Goal: Task Accomplishment & Management: Complete application form

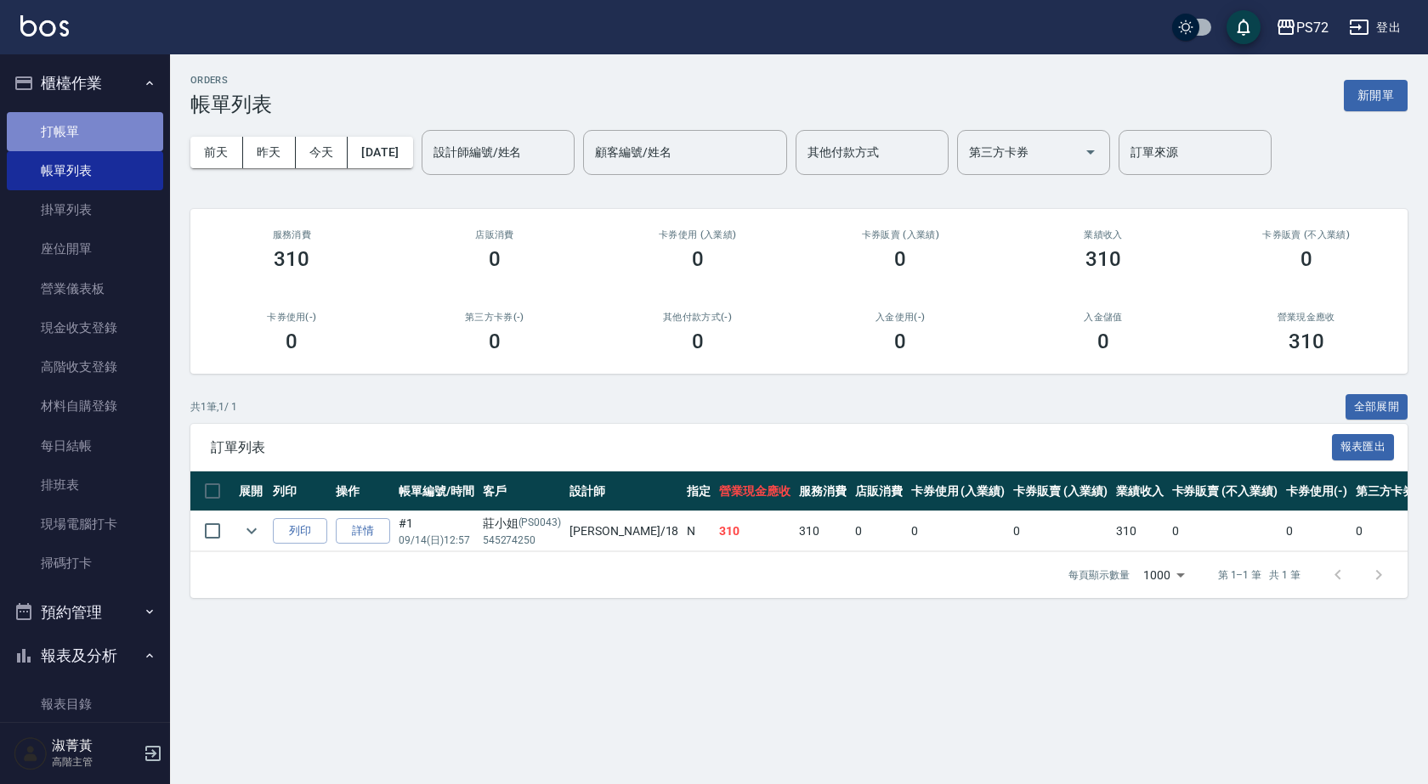
click at [122, 129] on link "打帳單" at bounding box center [85, 131] width 156 height 39
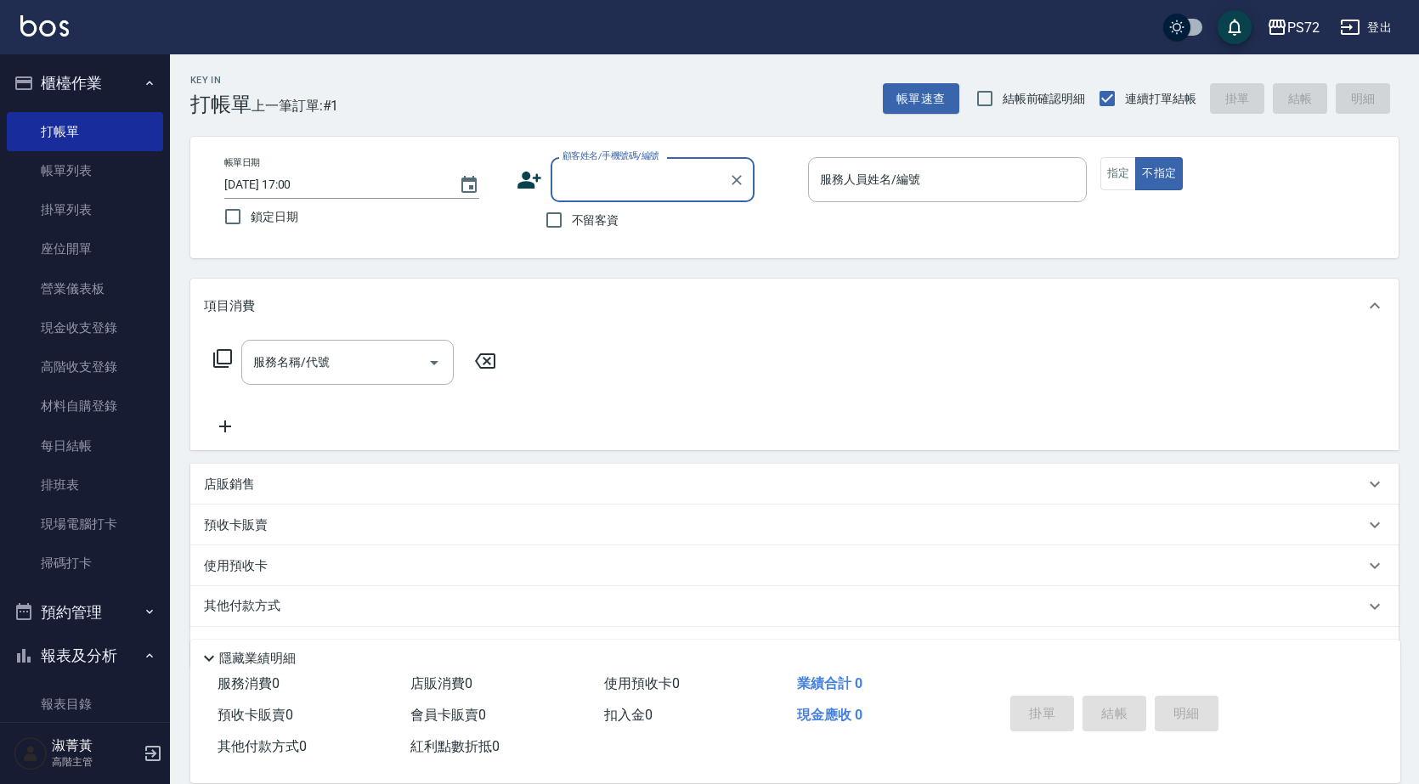
click at [634, 163] on div "顧客姓名/手機號碼/編號" at bounding box center [653, 179] width 204 height 45
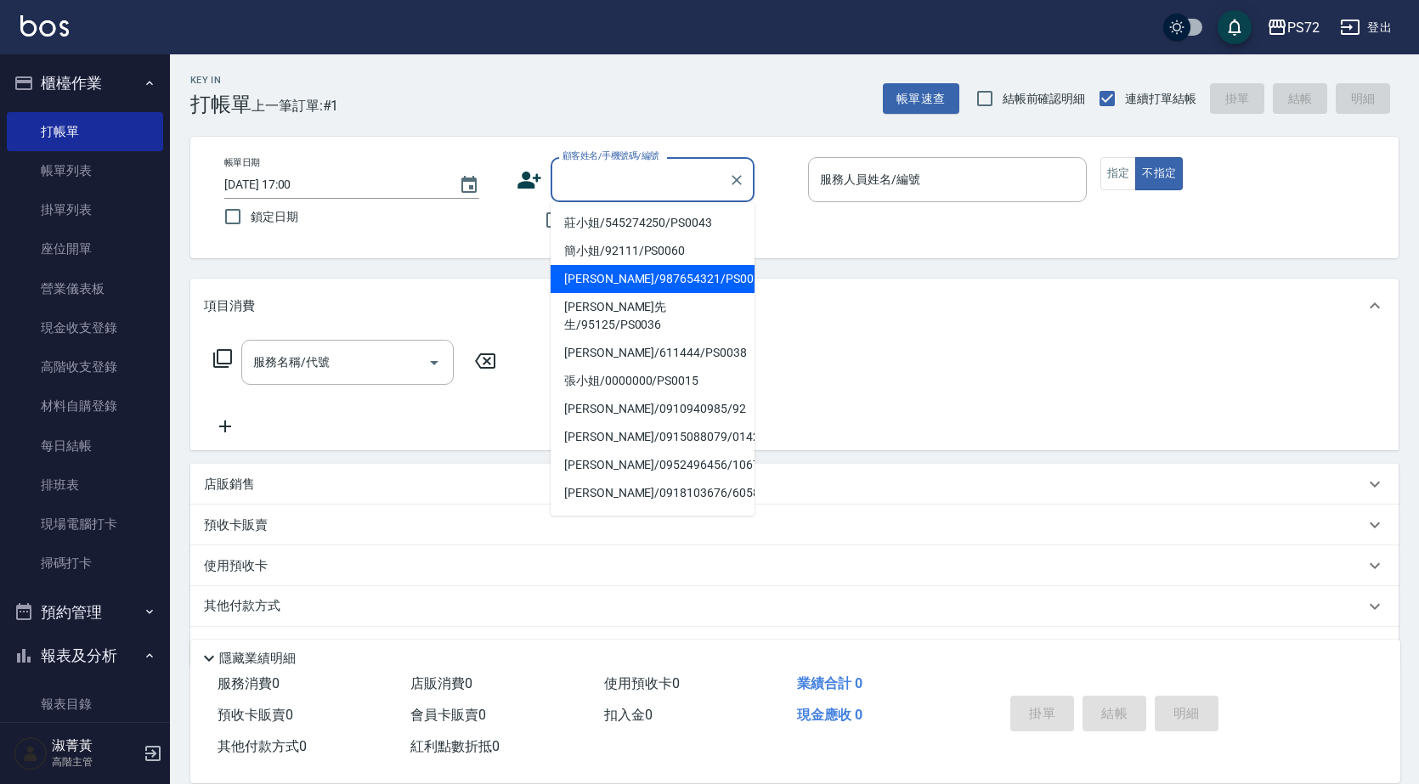
drag, startPoint x: 650, startPoint y: 281, endPoint x: 671, endPoint y: 278, distance: 21.5
click at [649, 280] on li "[PERSON_NAME]/987654321/PS0017" at bounding box center [653, 279] width 204 height 28
type input "[PERSON_NAME]/987654321/PS0017"
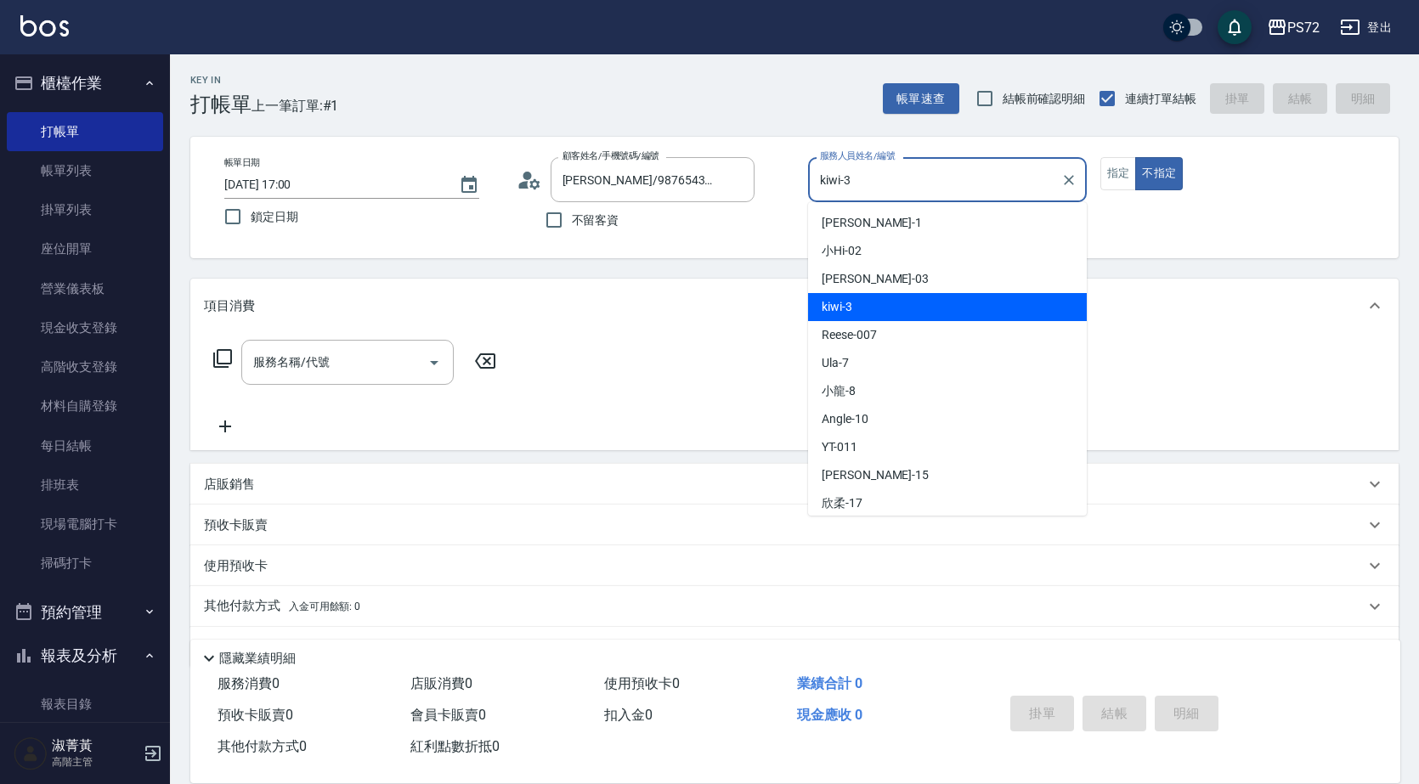
click at [934, 183] on input "kiwi-3" at bounding box center [935, 180] width 238 height 30
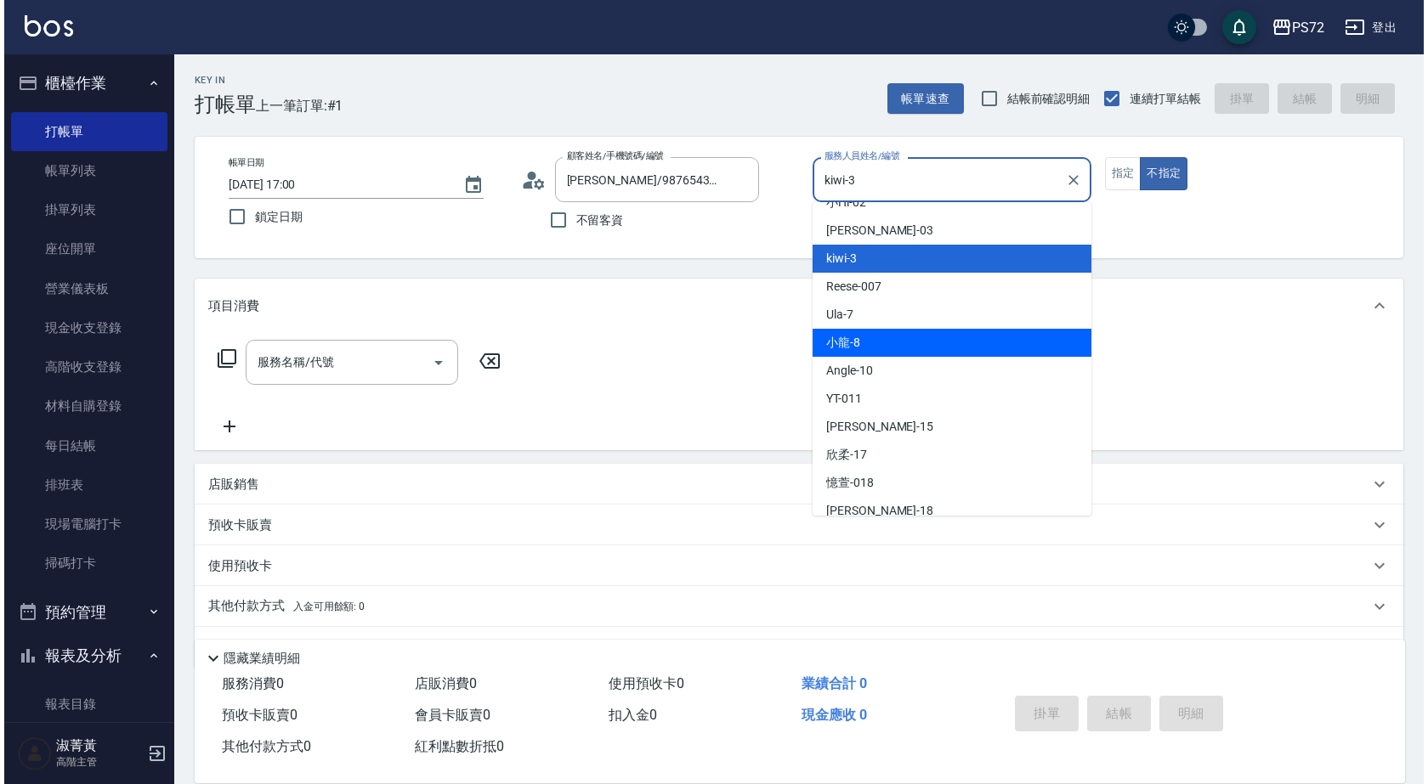
scroll to position [93, 0]
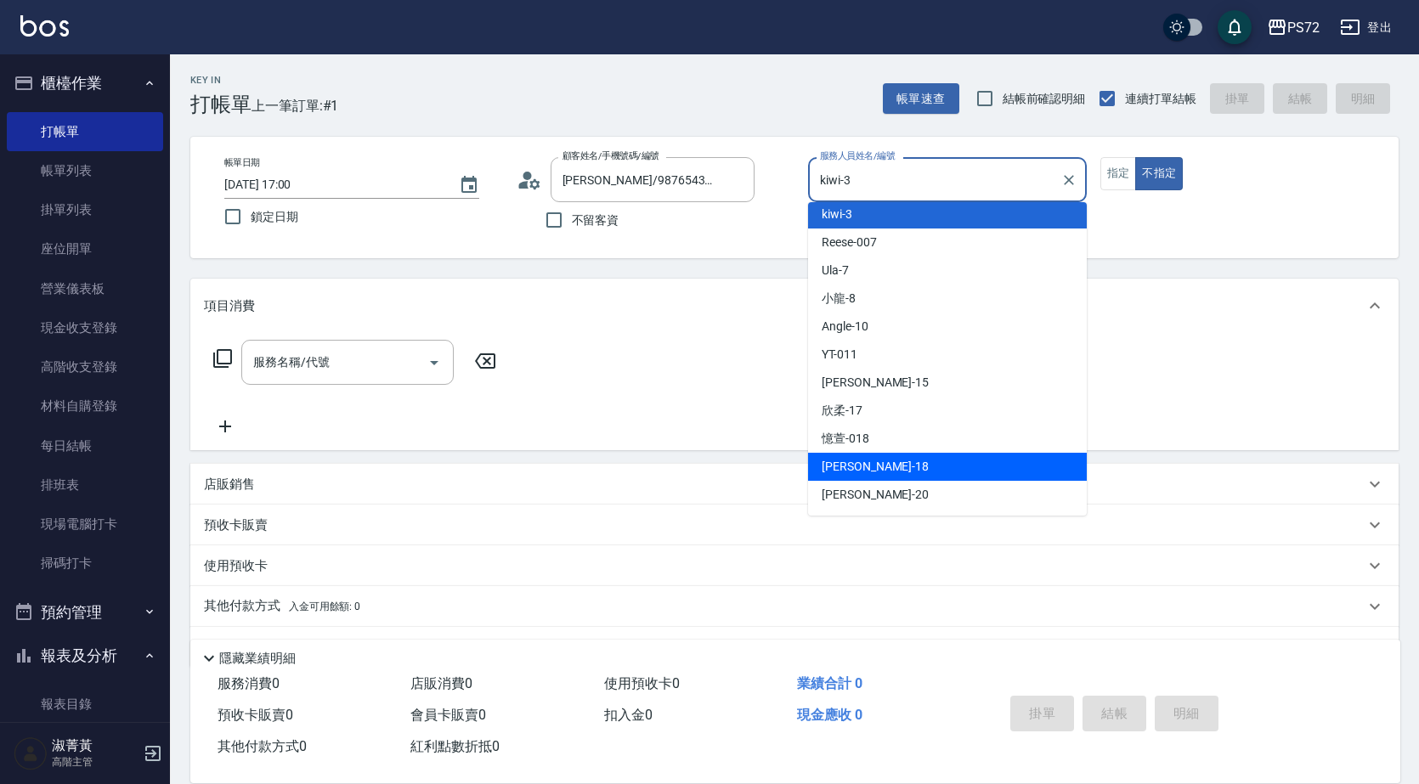
click at [899, 464] on div "[PERSON_NAME] -18" at bounding box center [947, 467] width 279 height 28
type input "[PERSON_NAME]-18"
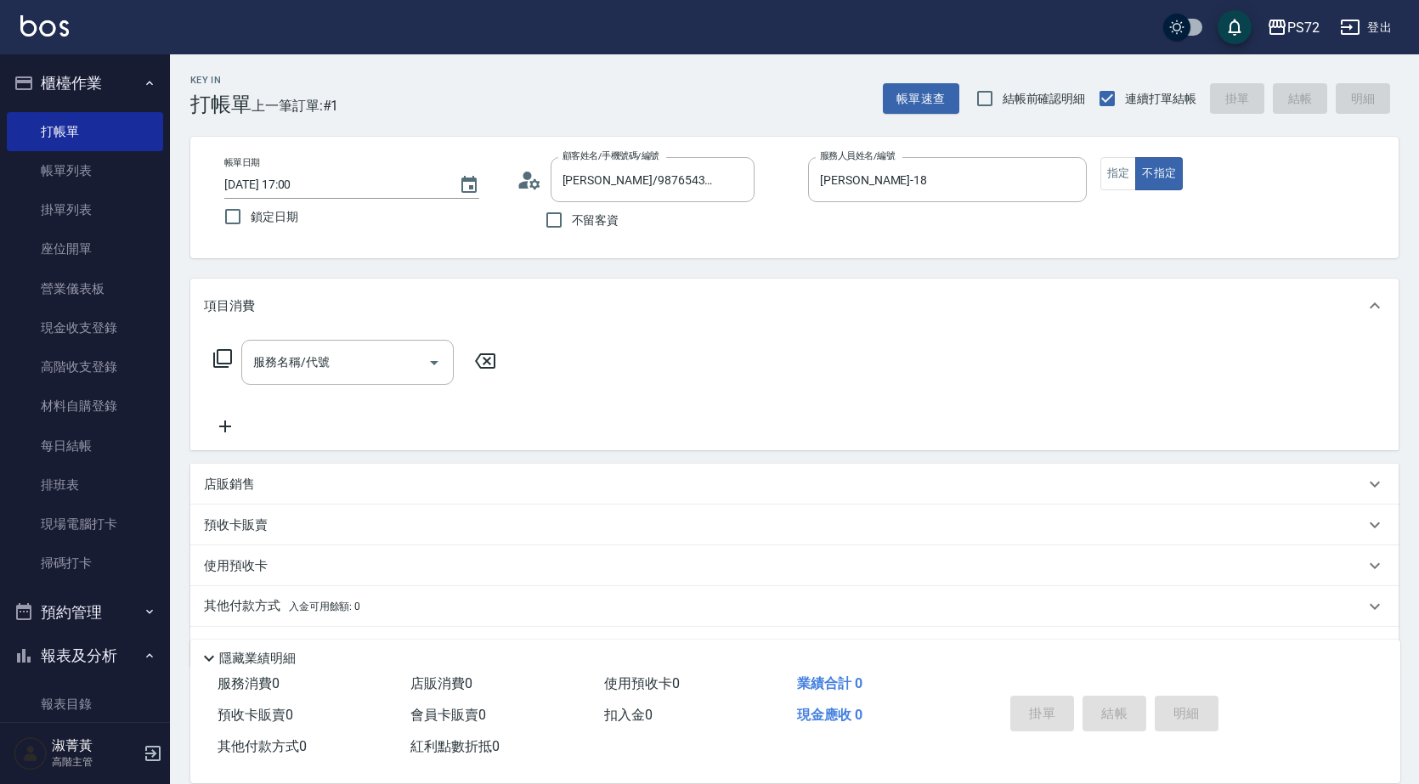
click at [457, 343] on div "服務名稱/代號 服務名稱/代號" at bounding box center [355, 362] width 303 height 45
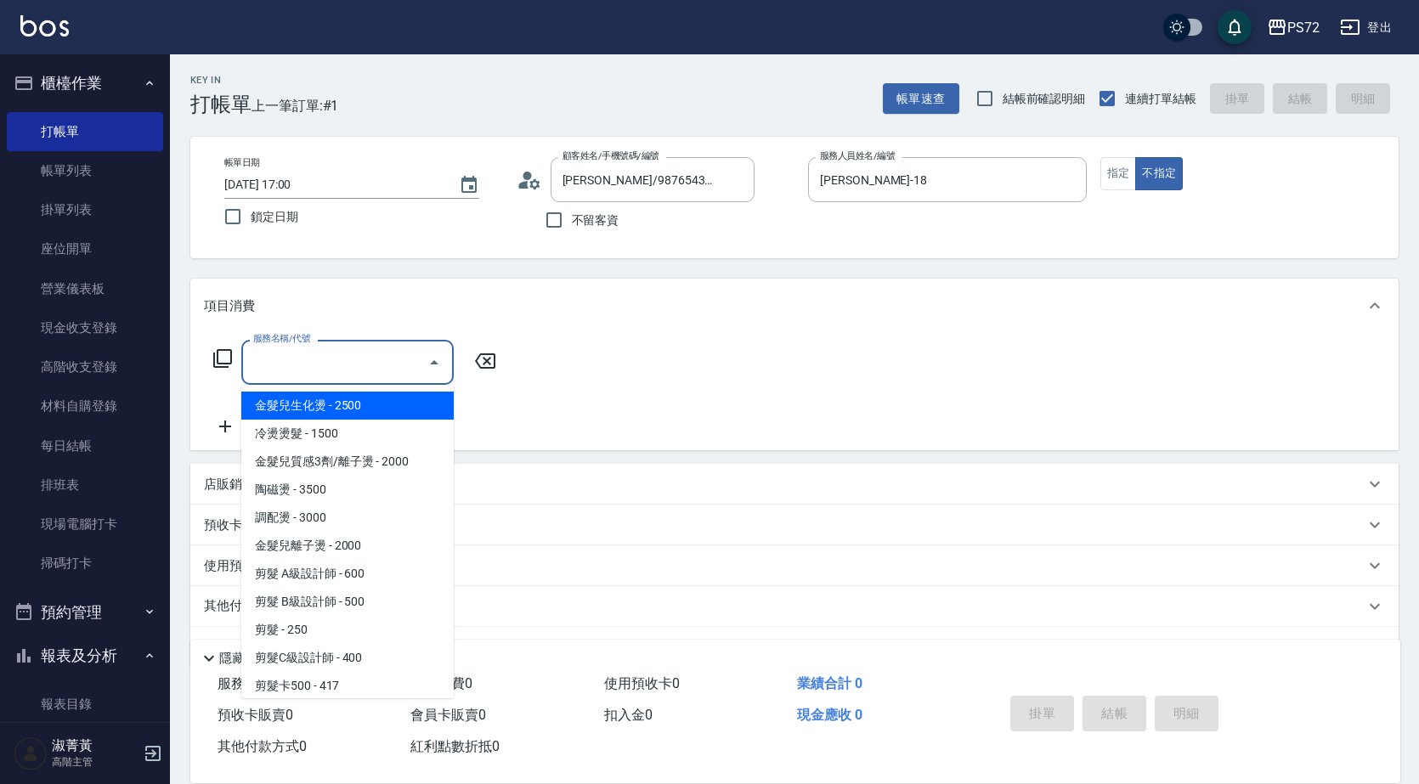
click at [368, 353] on input "服務名稱/代號" at bounding box center [335, 363] width 172 height 30
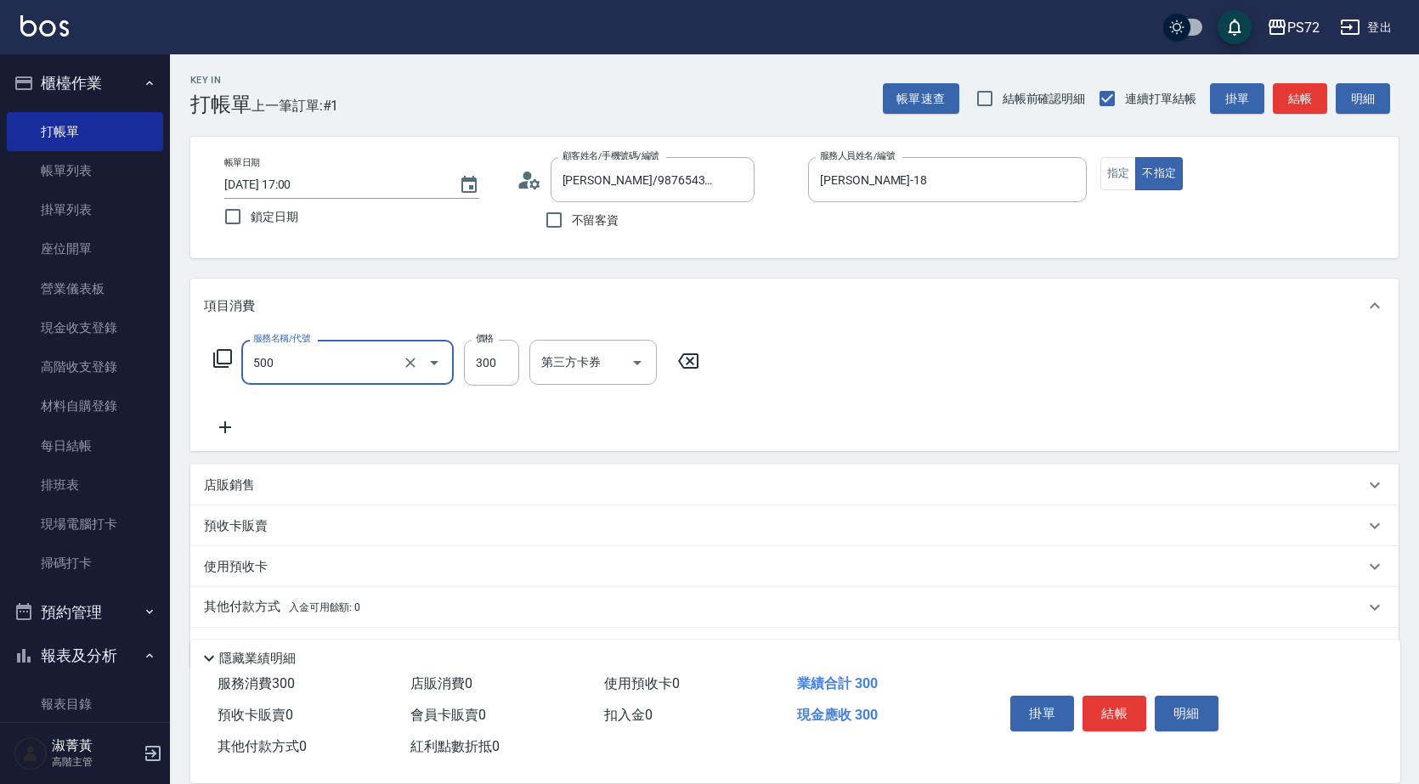
type input "洗髮(A級)(500)"
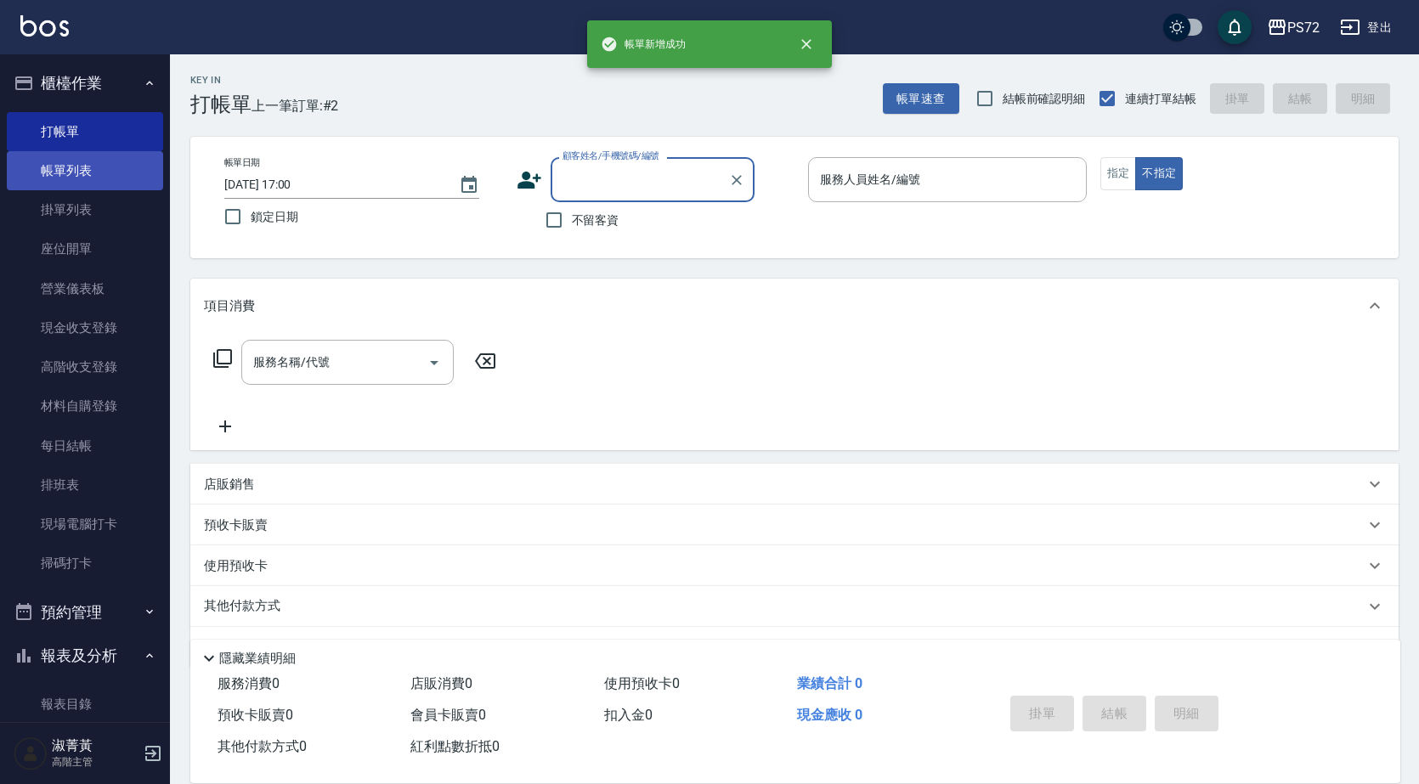
click at [137, 156] on link "帳單列表" at bounding box center [85, 170] width 156 height 39
